Goal: Task Accomplishment & Management: Manage account settings

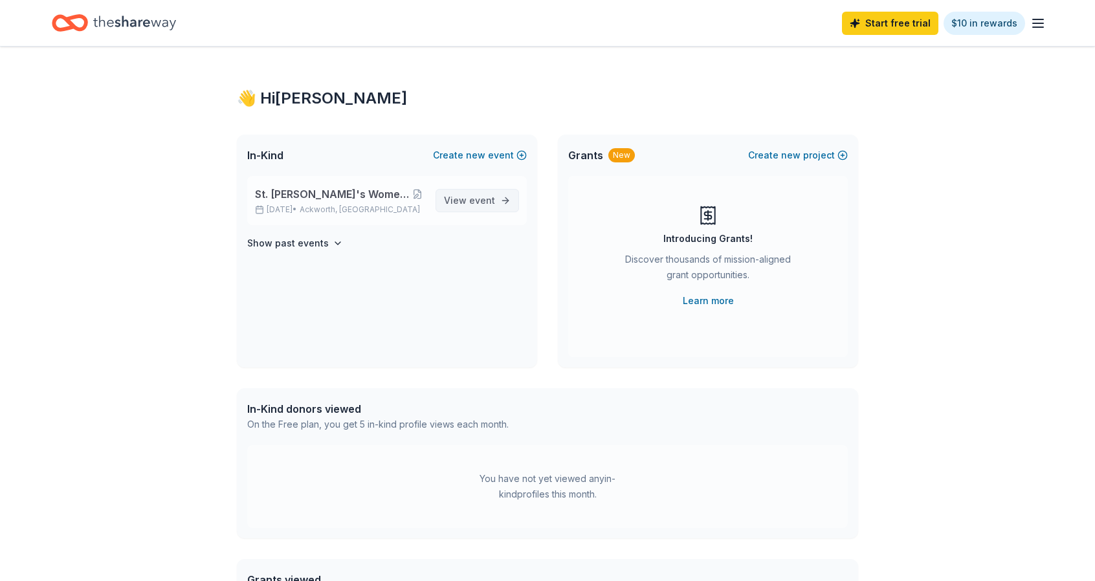
click at [476, 197] on span "event" at bounding box center [482, 200] width 26 height 11
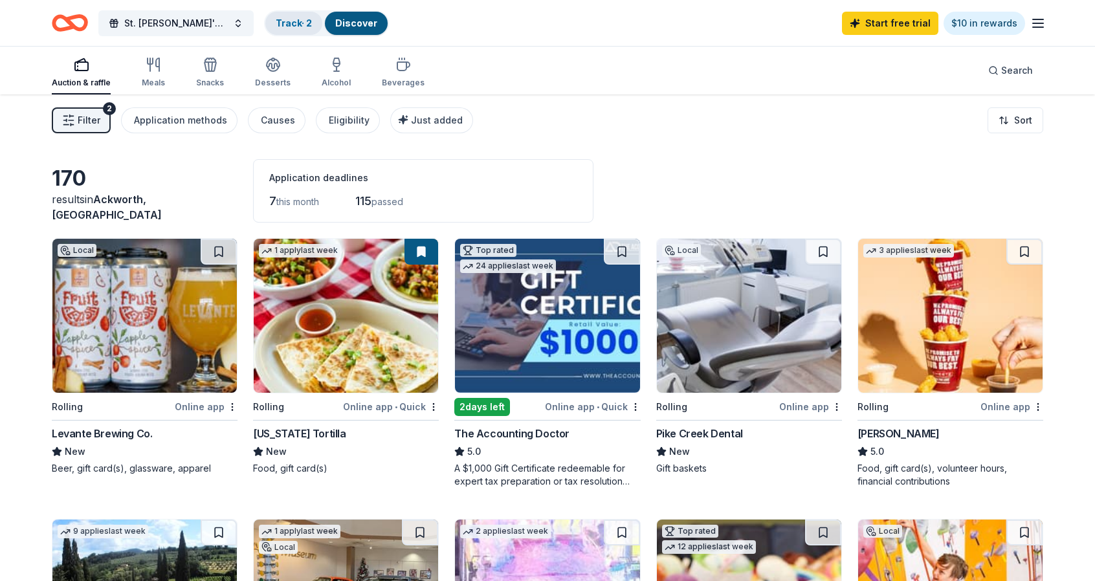
click at [301, 22] on link "Track · 2" at bounding box center [294, 22] width 36 height 11
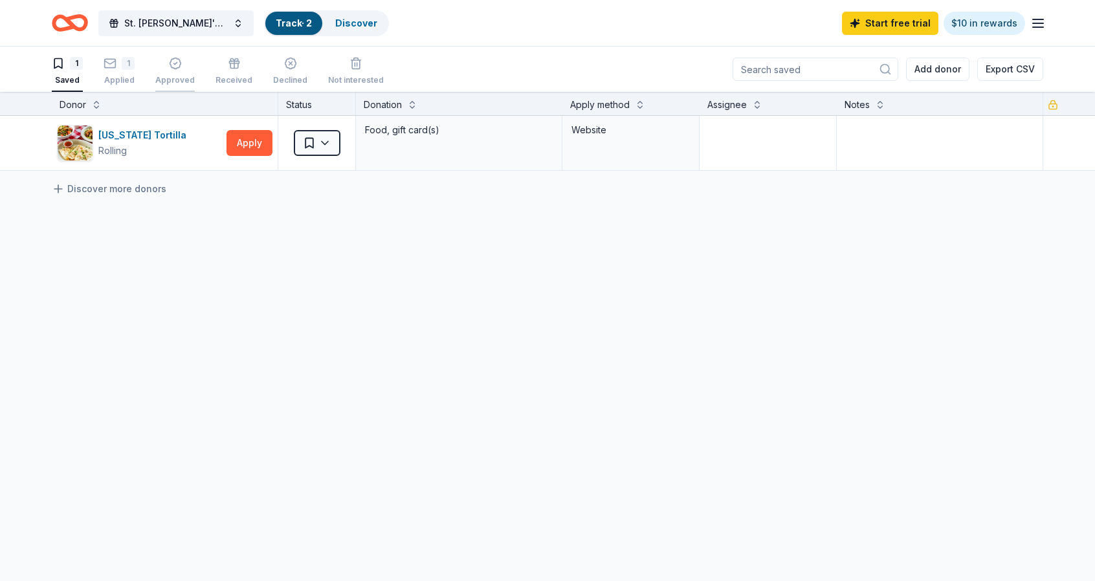
click at [173, 74] on div "Approved" at bounding box center [174, 71] width 39 height 28
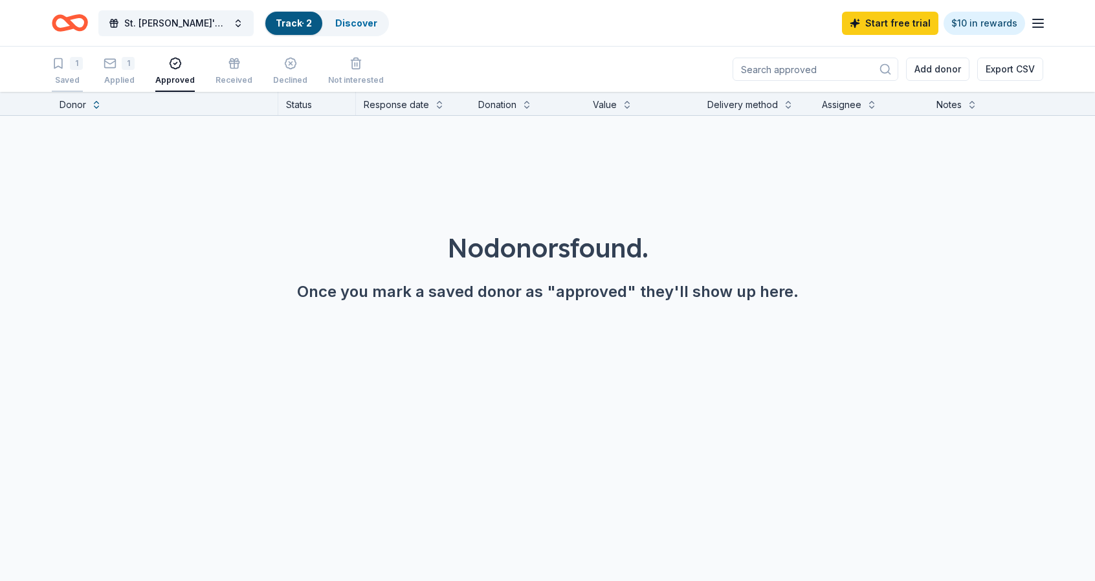
click at [69, 71] on div "1 Saved" at bounding box center [67, 71] width 31 height 28
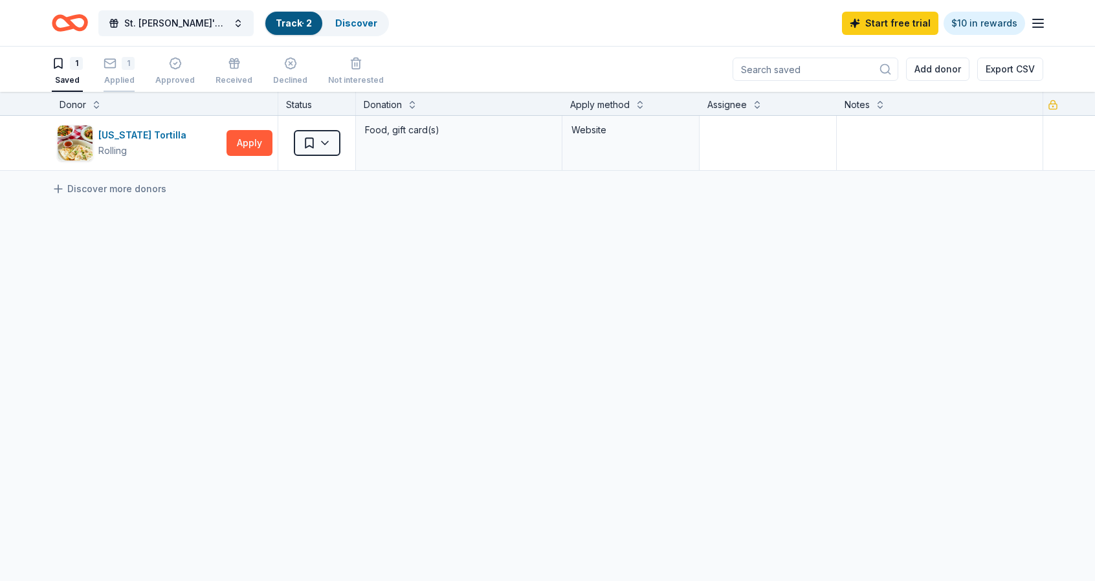
click at [128, 67] on div "1" at bounding box center [128, 63] width 13 height 13
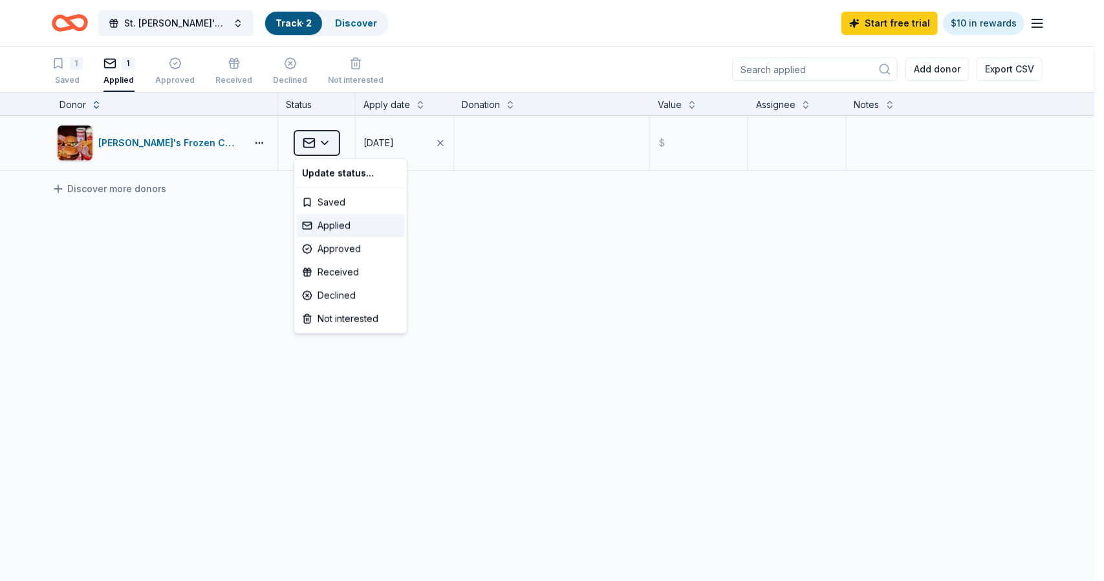
click at [323, 143] on html "St. [PERSON_NAME]'s Women's Auxiliary Bag Bingo Track · 2 Discover Start free t…" at bounding box center [552, 290] width 1104 height 581
click at [311, 144] on html "St. [PERSON_NAME]'s Women's Auxiliary Bag Bingo Track · 2 Discover Start free t…" at bounding box center [552, 290] width 1104 height 581
click at [148, 143] on html "St. [PERSON_NAME]'s Women's Auxiliary Bag Bingo Track · 2 Discover Start free t…" at bounding box center [552, 290] width 1104 height 581
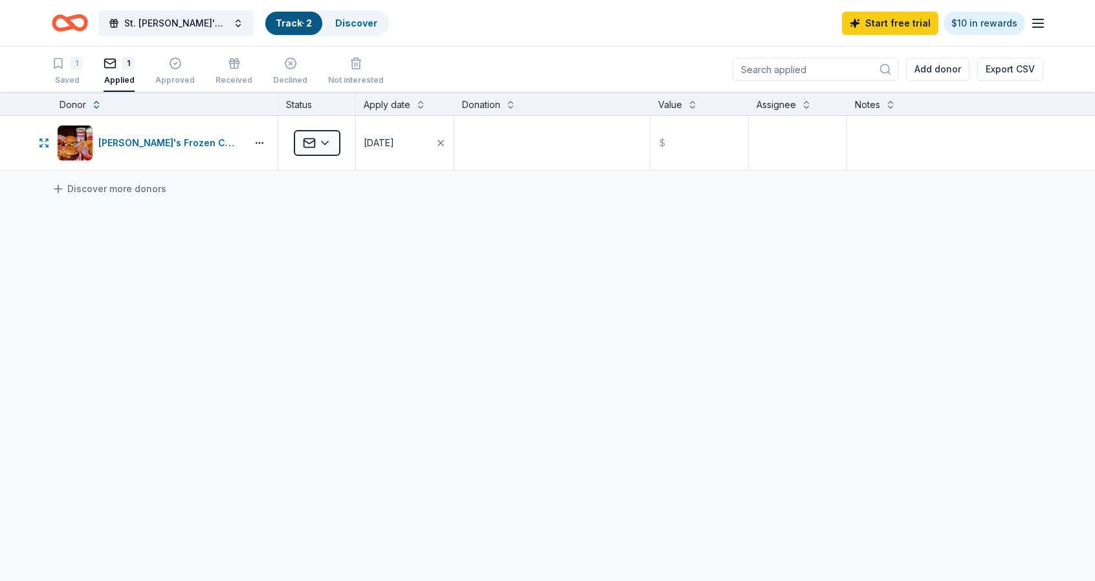
click at [148, 143] on div "[PERSON_NAME]'s Frozen Custard & Steakburgers" at bounding box center [169, 143] width 143 height 16
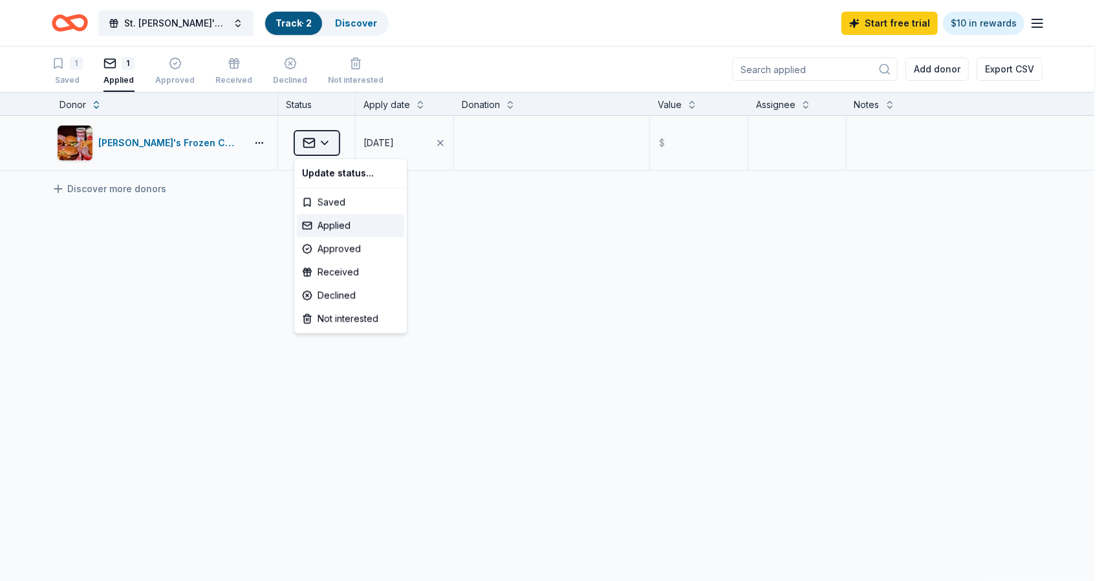
click at [304, 143] on html "St. [PERSON_NAME]'s Women's Auxiliary Bag Bingo Track · 2 Discover Start free t…" at bounding box center [552, 290] width 1104 height 581
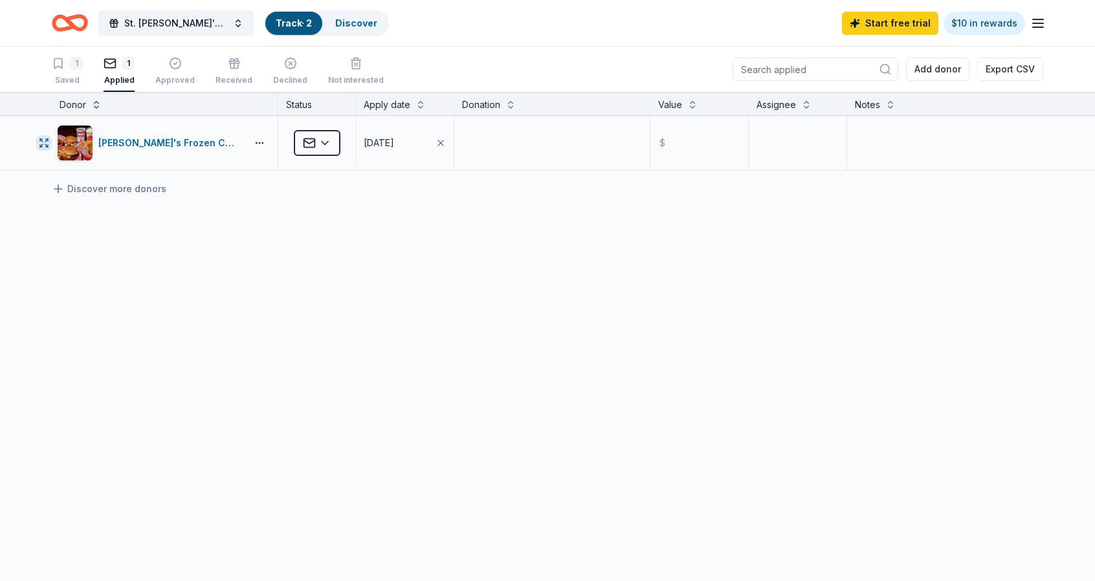
click at [44, 142] on icon "button" at bounding box center [44, 143] width 10 height 10
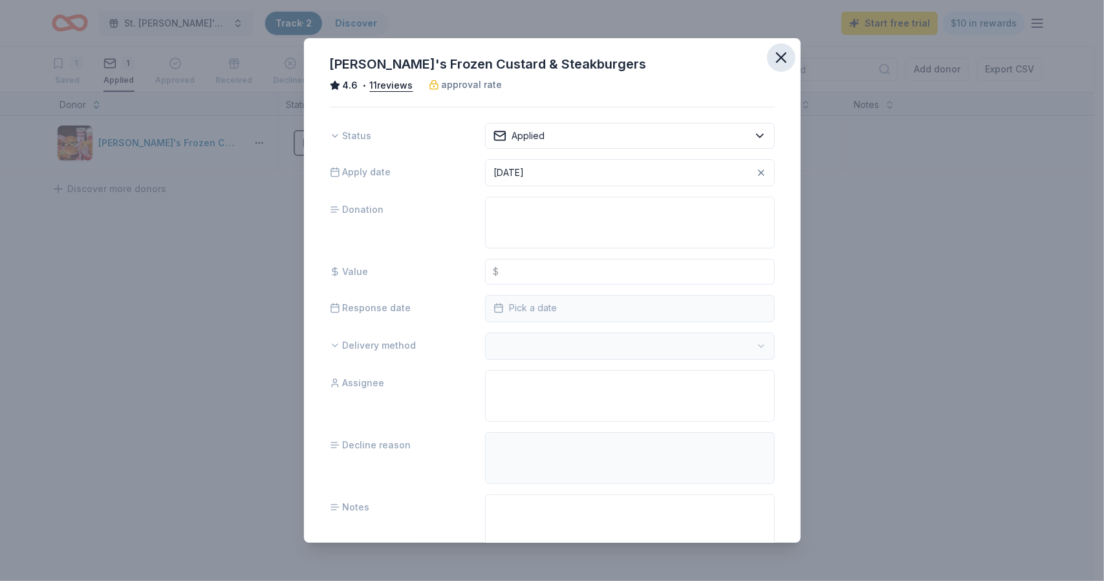
click at [772, 54] on icon "button" at bounding box center [781, 58] width 18 height 18
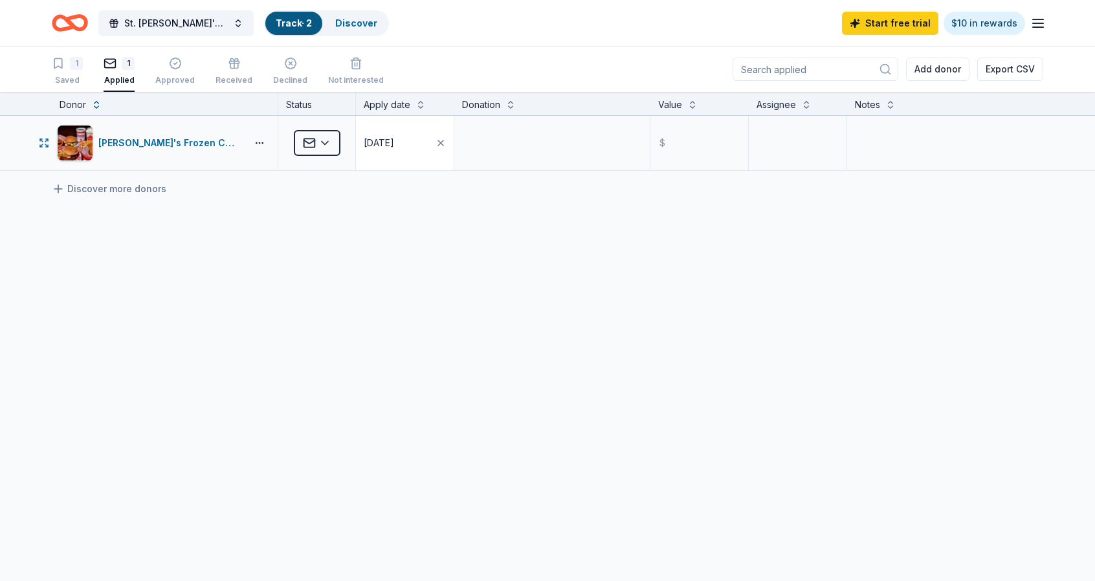
click at [389, 138] on div "[DATE]" at bounding box center [379, 143] width 30 height 16
click at [661, 256] on div "[PERSON_NAME]'s Frozen Custard & Steakburgers Applied [DATE] $ Discover more do…" at bounding box center [547, 265] width 1095 height 298
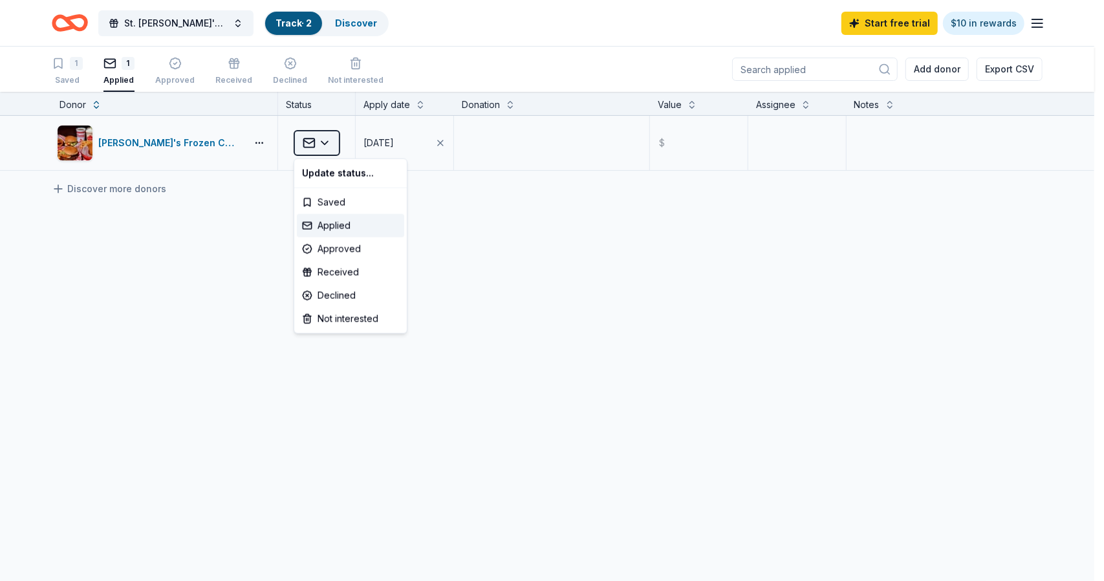
click at [304, 139] on html "St. [PERSON_NAME]'s Women's Auxiliary Bag Bingo Track · 2 Discover Start free t…" at bounding box center [552, 290] width 1104 height 581
click at [685, 265] on html "St. [PERSON_NAME]'s Women's Auxiliary Bag Bingo Track · 2 Discover Start free t…" at bounding box center [552, 290] width 1104 height 581
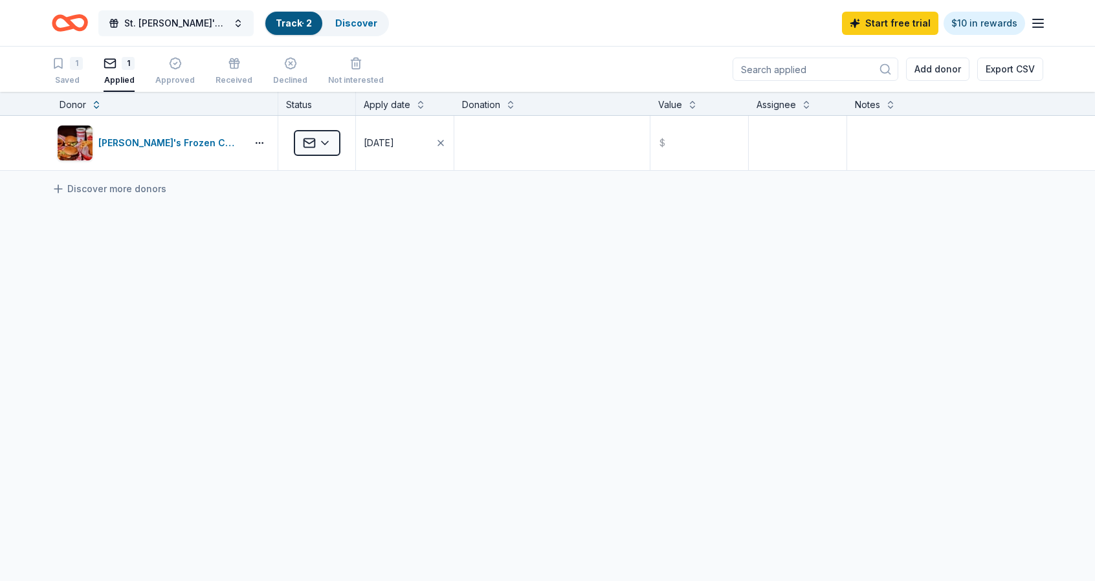
click at [185, 18] on span "St. [PERSON_NAME]'s Women's Auxiliary Bag Bingo" at bounding box center [176, 24] width 104 height 16
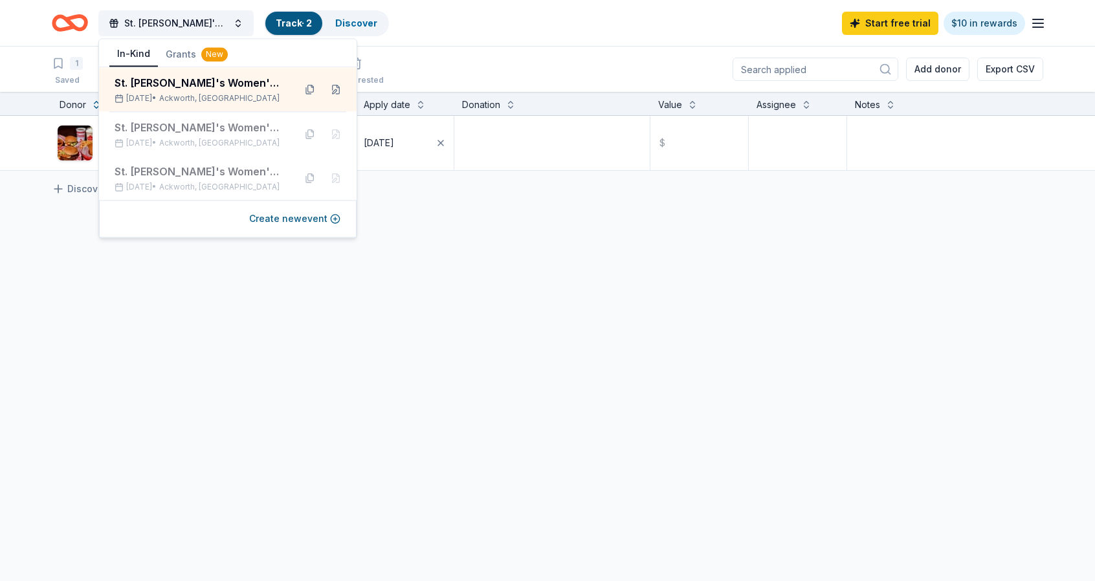
click at [437, 366] on div "[PERSON_NAME]'s Frozen Custard & Steakburgers Applied [DATE] $ Discover more do…" at bounding box center [547, 265] width 1095 height 298
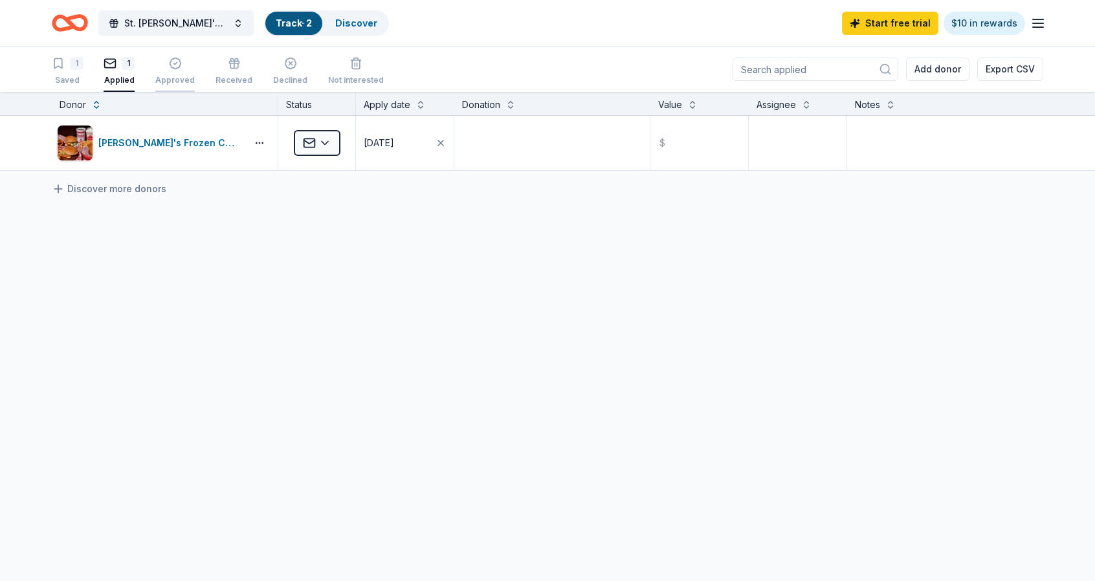
click at [173, 77] on div "Approved" at bounding box center [174, 80] width 39 height 10
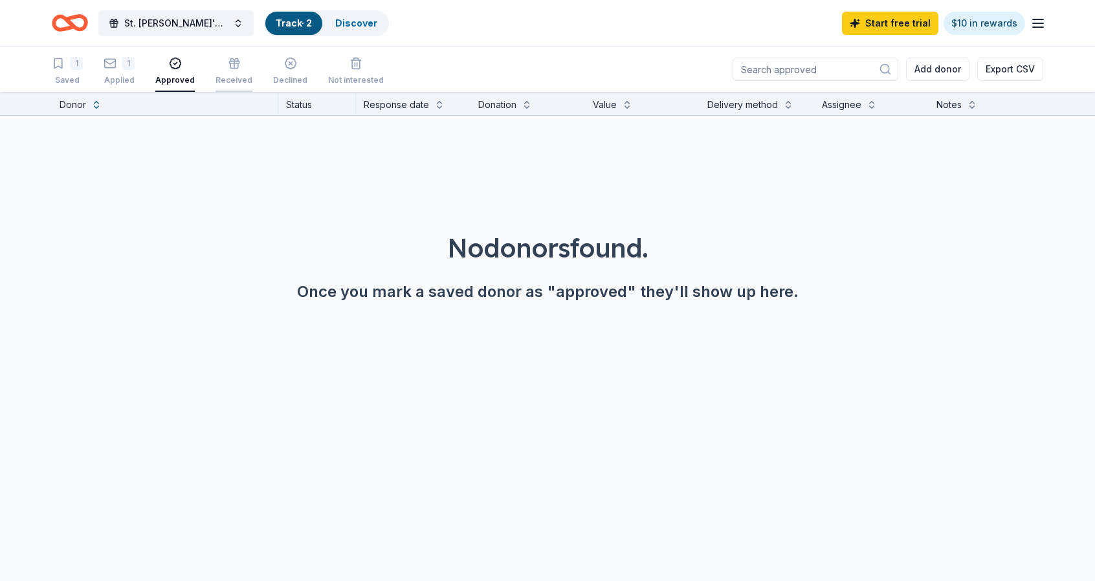
click at [223, 74] on div "Received" at bounding box center [233, 71] width 37 height 28
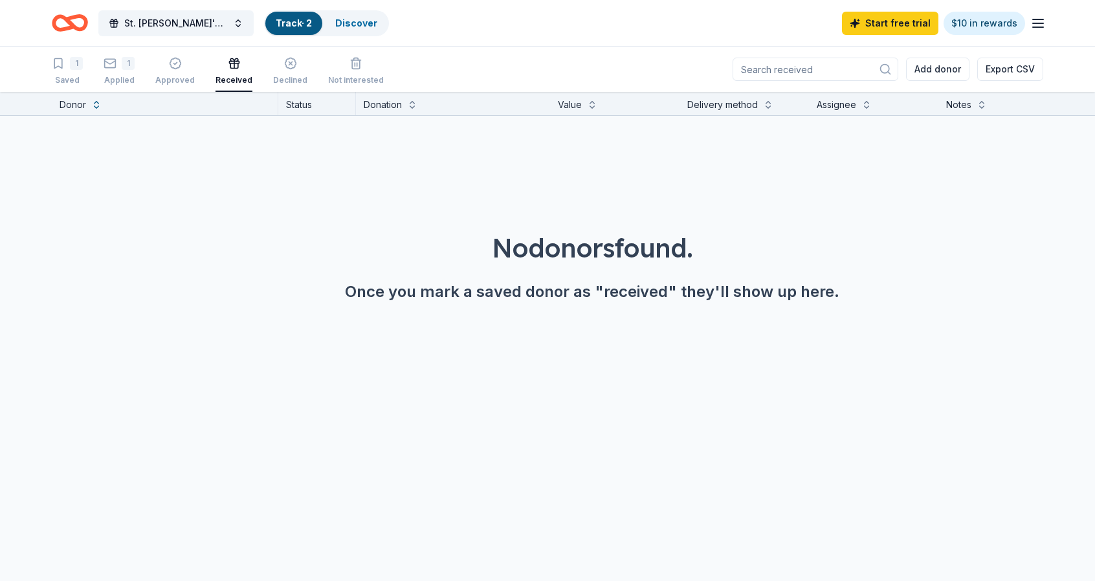
click at [1033, 23] on line "button" at bounding box center [1038, 23] width 10 height 0
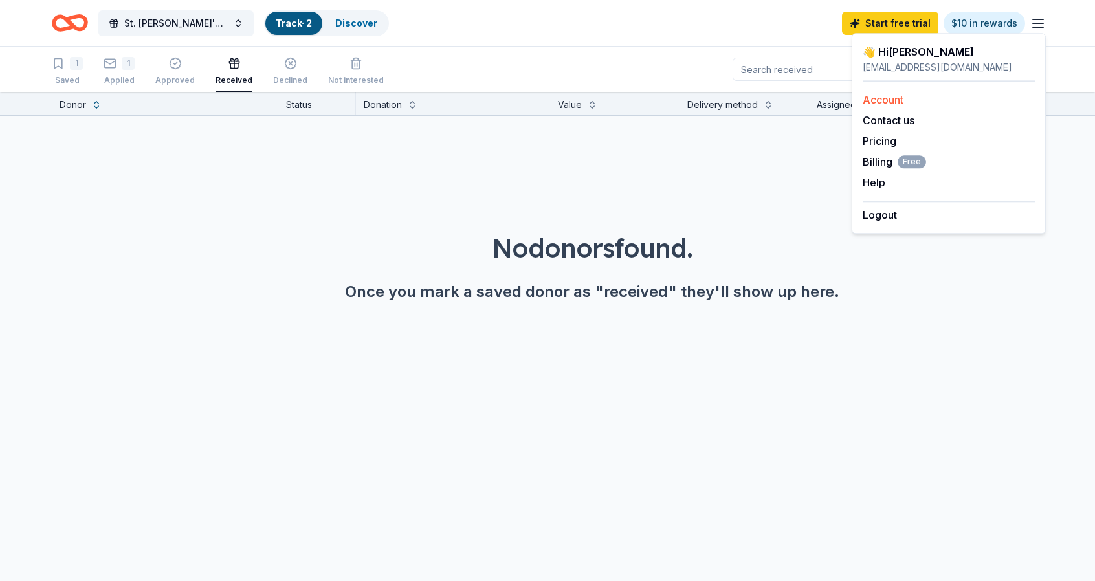
click at [897, 100] on link "Account" at bounding box center [882, 99] width 41 height 13
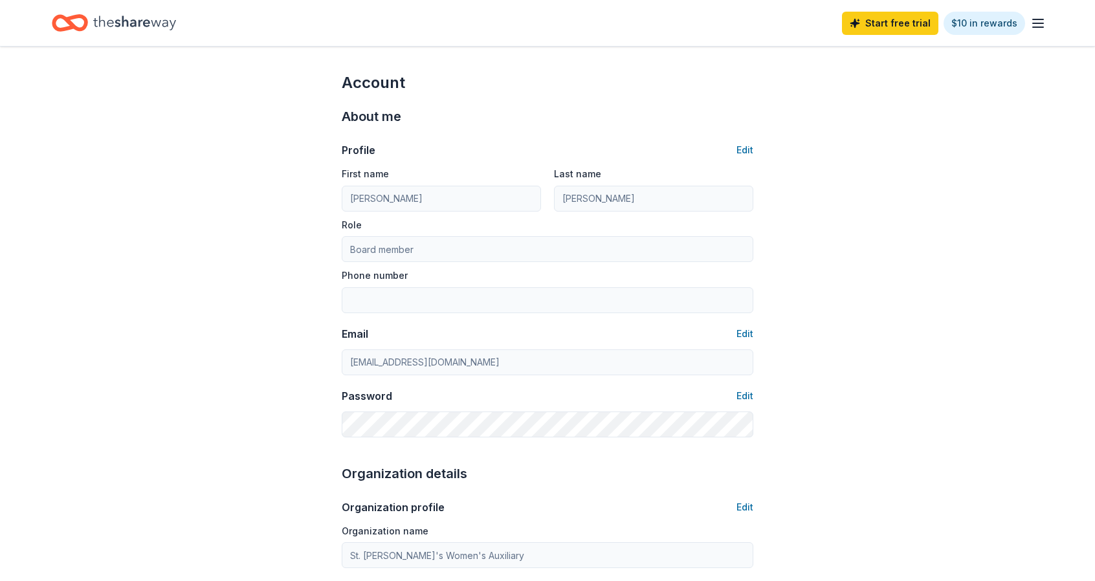
click at [77, 18] on icon "Home" at bounding box center [76, 22] width 20 height 13
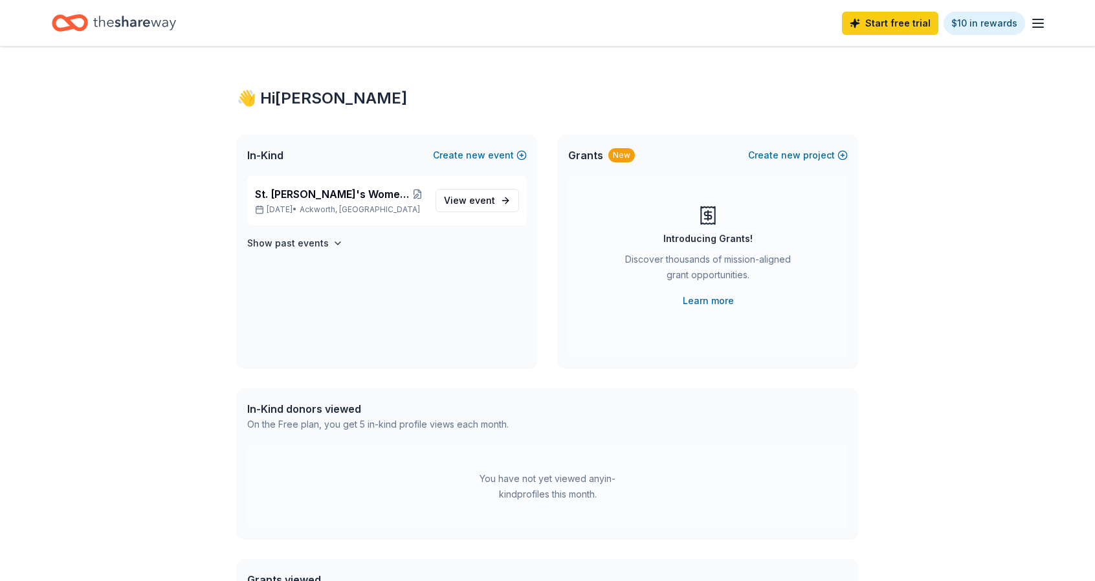
click at [87, 17] on icon "Home" at bounding box center [70, 23] width 36 height 30
click at [479, 197] on span "event" at bounding box center [482, 200] width 26 height 11
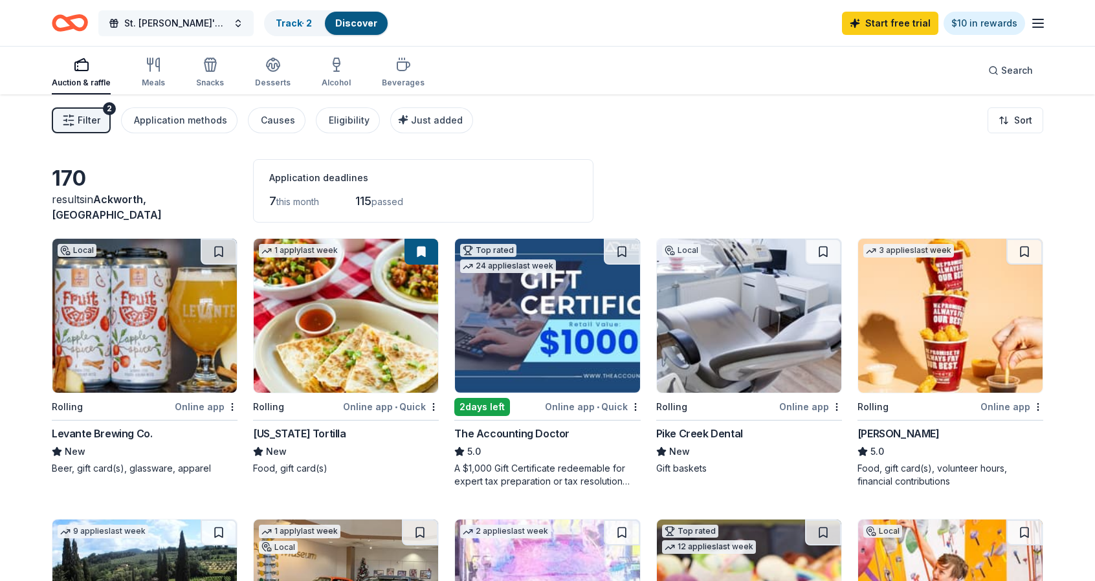
click at [239, 23] on button "St. [PERSON_NAME]'s Women's Auxiliary Bag Bingo" at bounding box center [175, 23] width 155 height 26
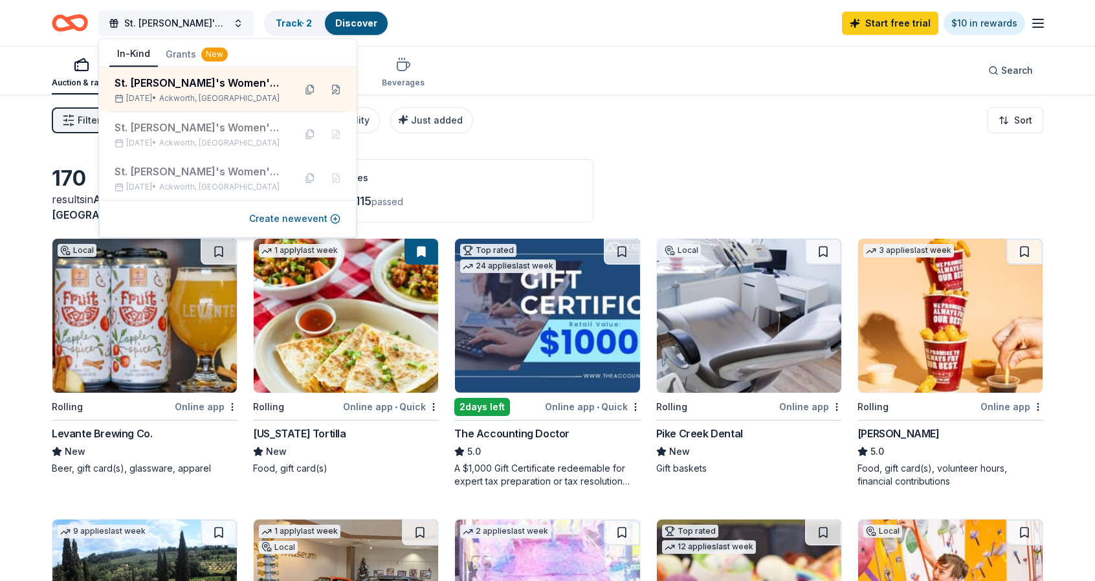
click at [239, 16] on button "St. [PERSON_NAME]'s Women's Auxiliary Bag Bingo" at bounding box center [175, 23] width 155 height 26
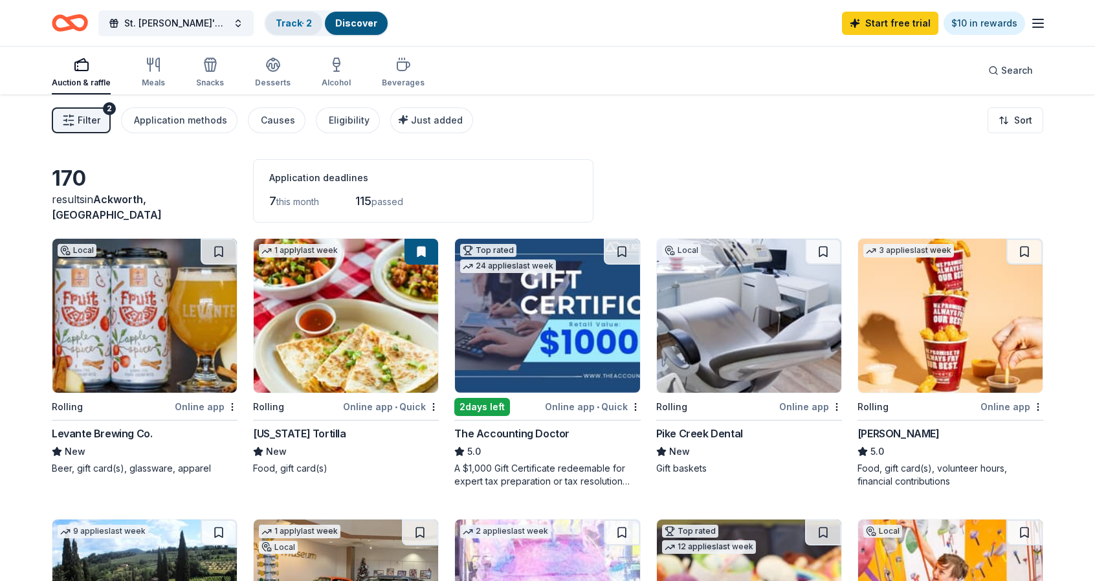
click at [284, 22] on link "Track · 2" at bounding box center [294, 22] width 36 height 11
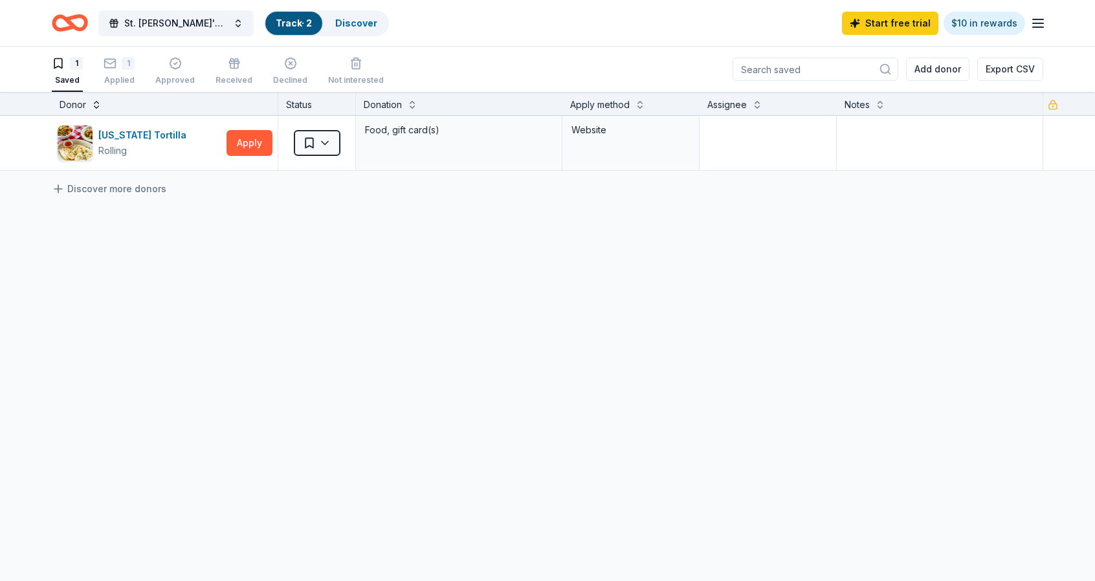
click at [96, 107] on button at bounding box center [96, 103] width 10 height 13
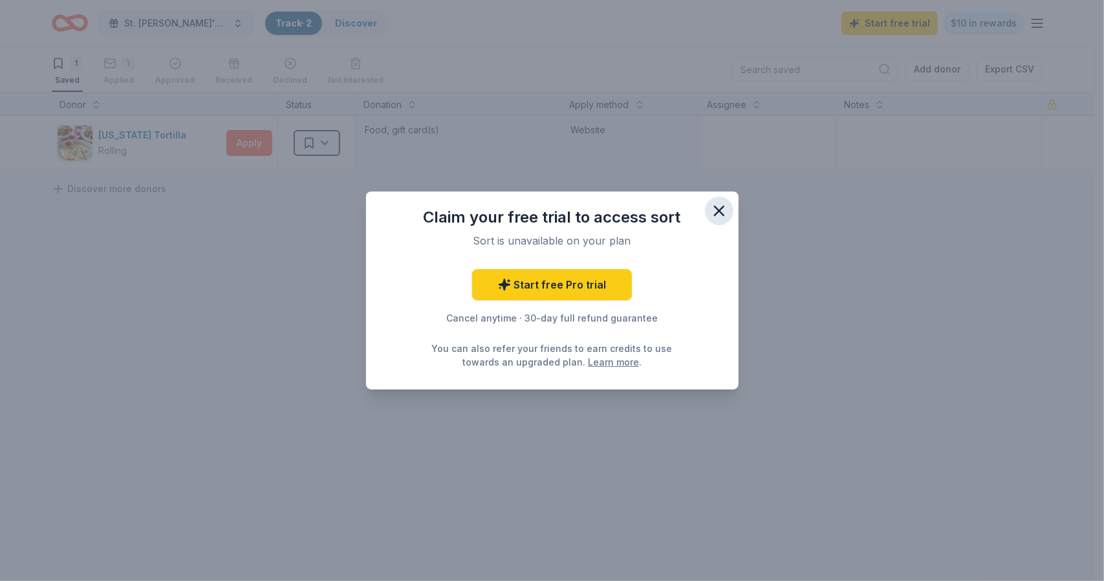
click at [715, 201] on button "button" at bounding box center [719, 211] width 28 height 28
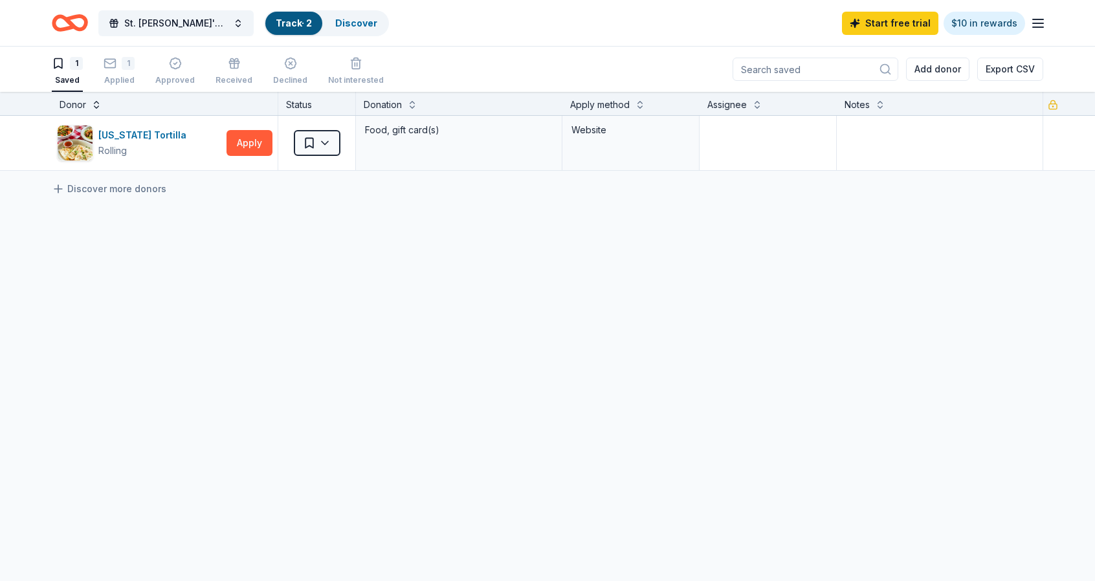
click at [93, 102] on button at bounding box center [96, 103] width 10 height 13
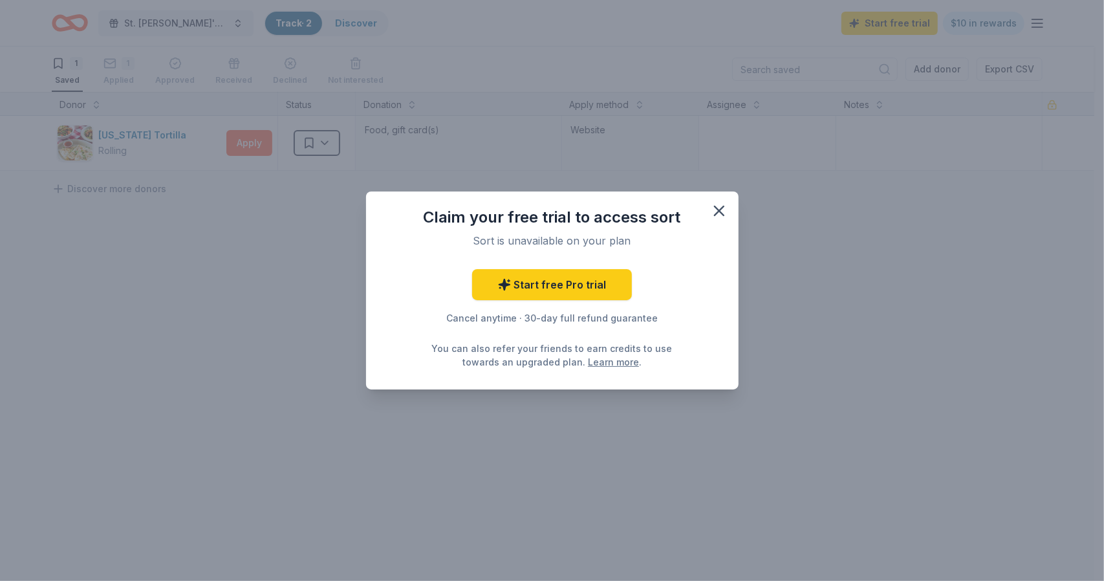
click at [73, 81] on div "Claim your free trial to access sort Sort is unavailable on your plan Start fre…" at bounding box center [552, 290] width 1104 height 581
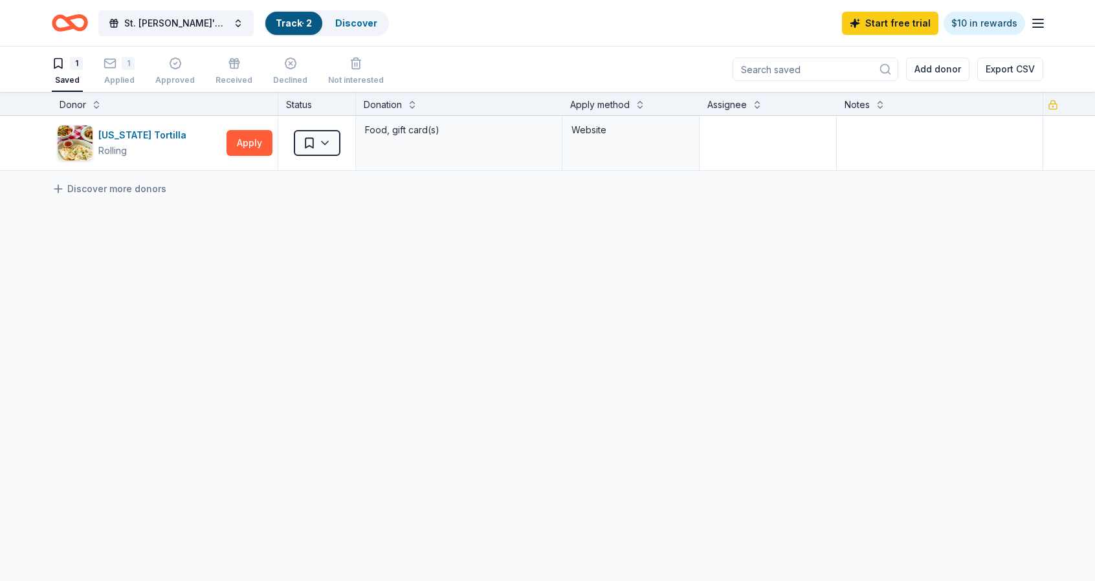
click at [73, 81] on div "Saved" at bounding box center [67, 80] width 31 height 10
click at [321, 146] on html "St. [PERSON_NAME]'s Women's Auxiliary Bag Bingo Track · 2 Discover Start free t…" at bounding box center [547, 290] width 1095 height 581
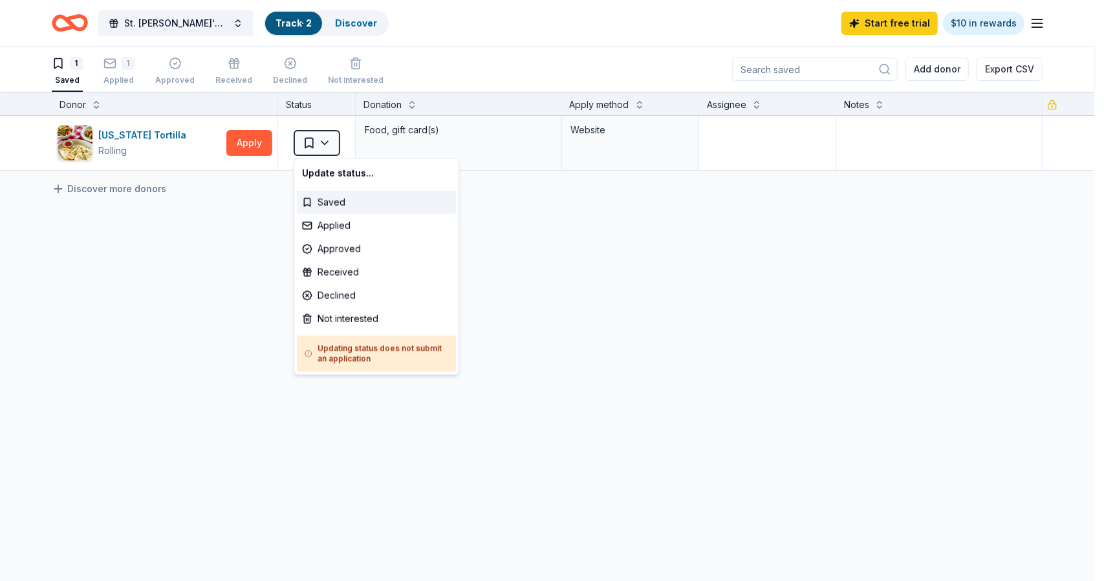
click at [115, 81] on html "St. [PERSON_NAME]'s Women's Auxiliary Bag Bingo Track · 2 Discover Start free t…" at bounding box center [552, 290] width 1104 height 581
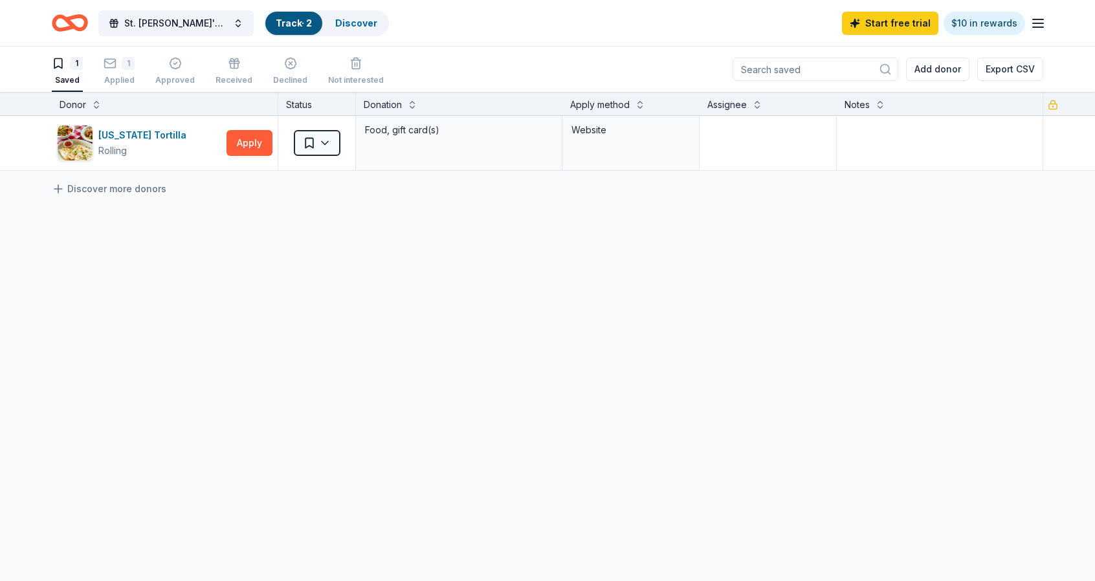
click at [115, 81] on div "Applied" at bounding box center [119, 80] width 31 height 10
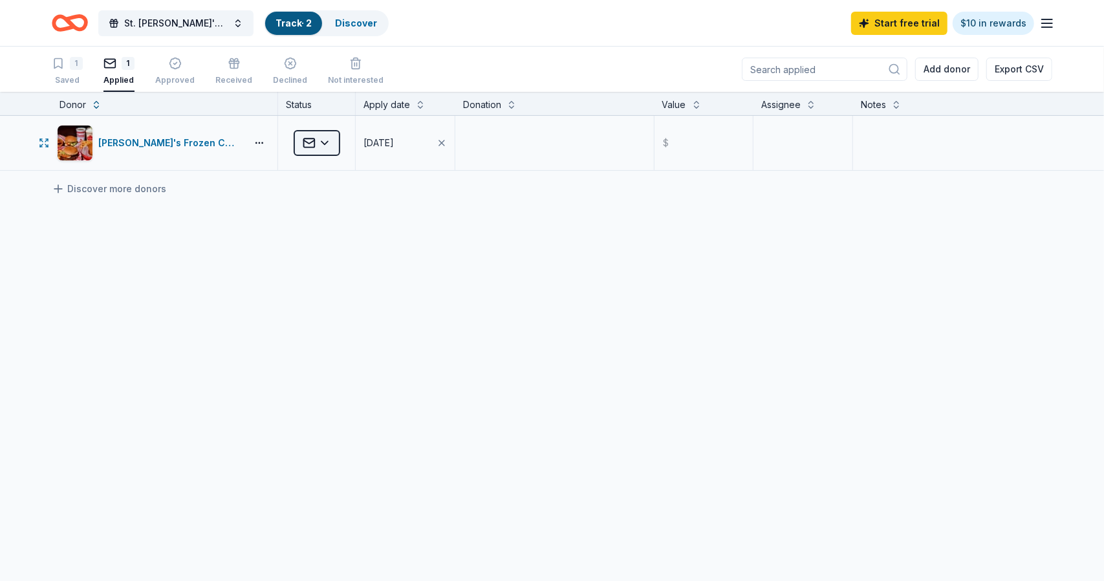
click at [328, 144] on html "St. [PERSON_NAME]'s Women's Auxiliary Bag Bingo Track · 2 Discover Start free t…" at bounding box center [552, 290] width 1104 height 581
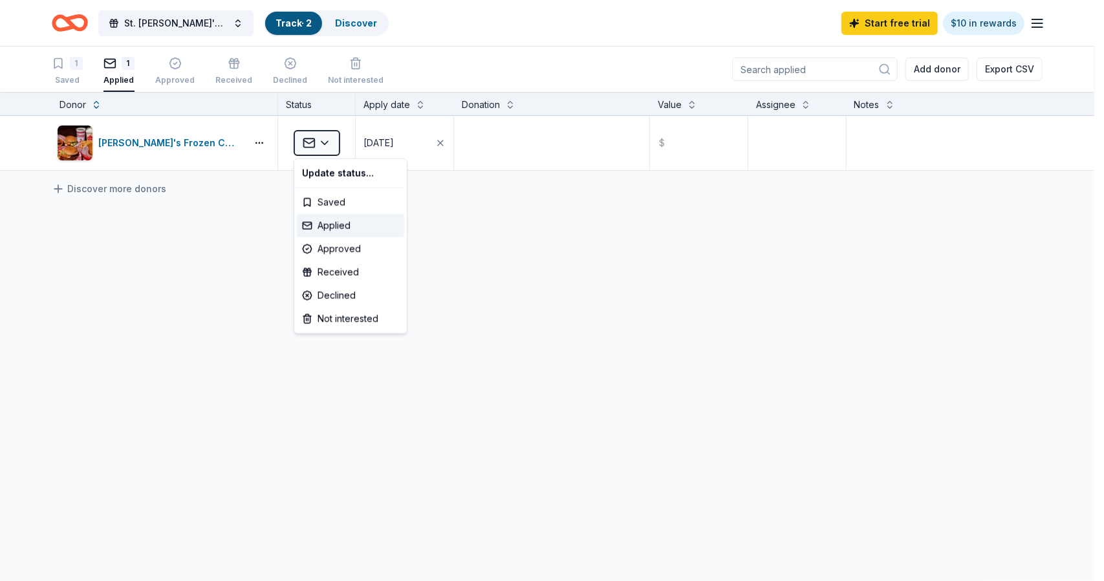
click at [563, 269] on html "St. [PERSON_NAME]'s Women's Auxiliary Bag Bingo Track · 2 Discover Start free t…" at bounding box center [552, 290] width 1104 height 581
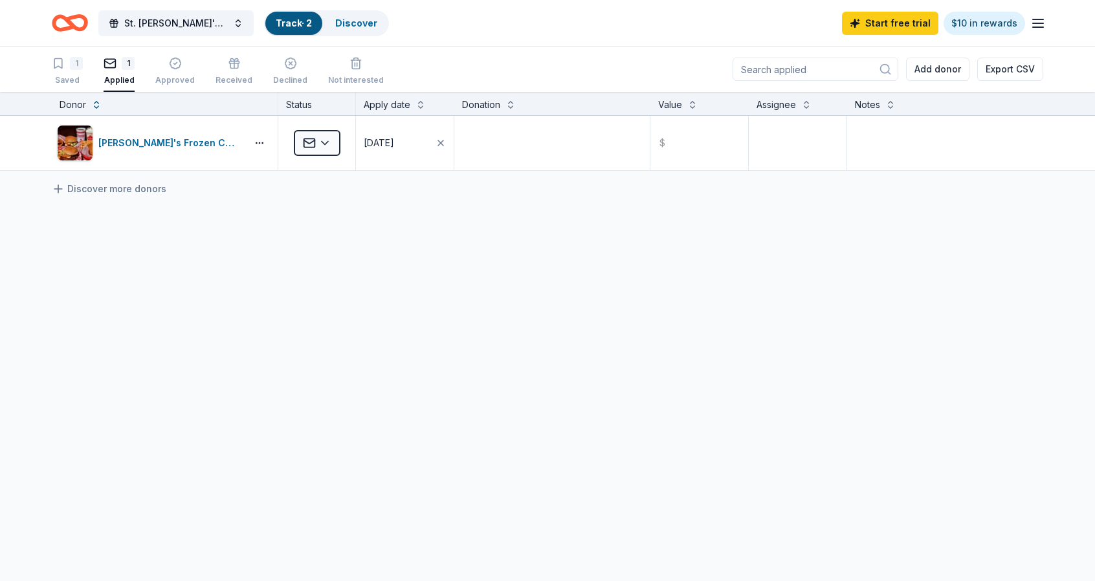
click at [289, 26] on link "Track · 2" at bounding box center [294, 22] width 36 height 11
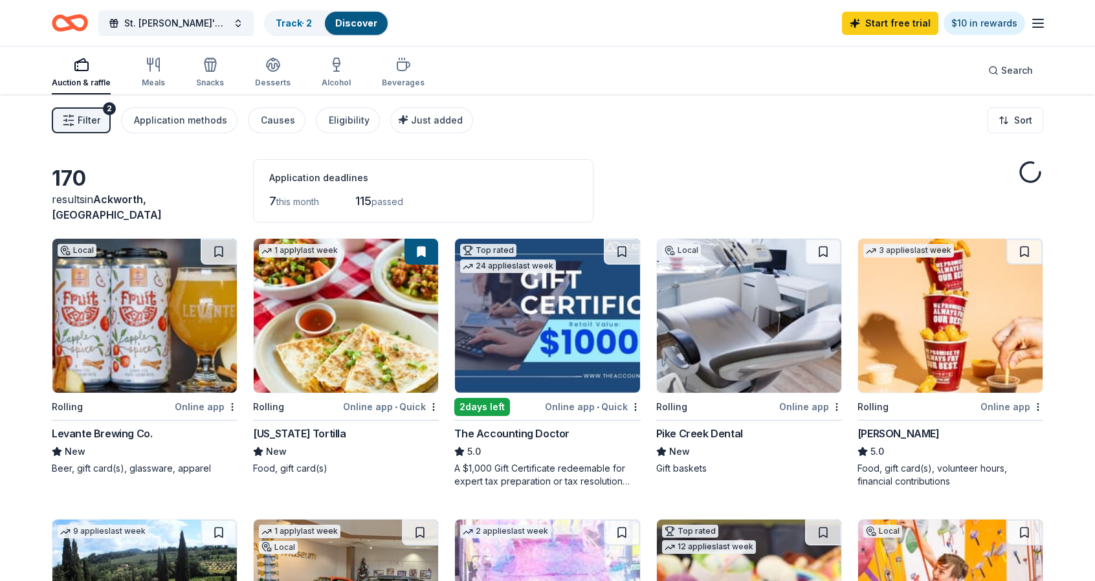
click at [351, 25] on link "Discover" at bounding box center [356, 22] width 42 height 11
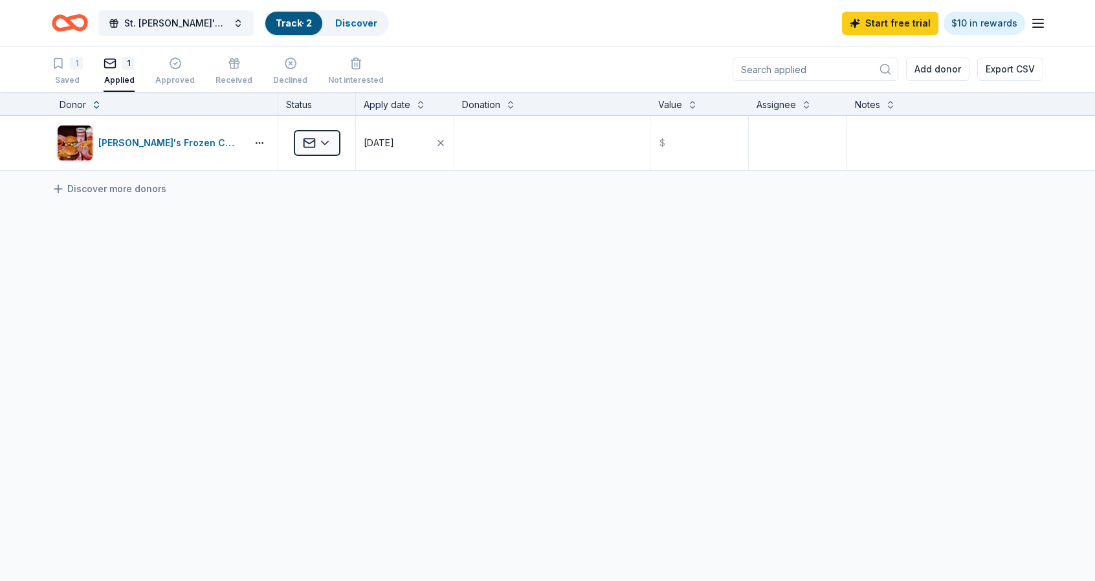
click at [1033, 27] on line "button" at bounding box center [1038, 27] width 10 height 0
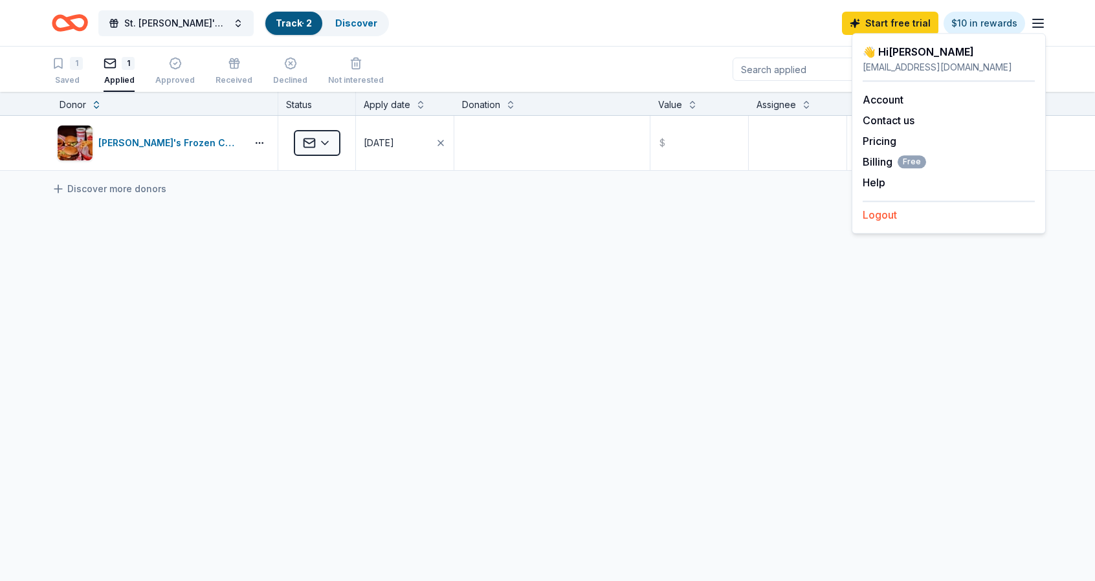
click at [877, 216] on button "Logout" at bounding box center [879, 215] width 34 height 16
